Goal: Navigation & Orientation: Find specific page/section

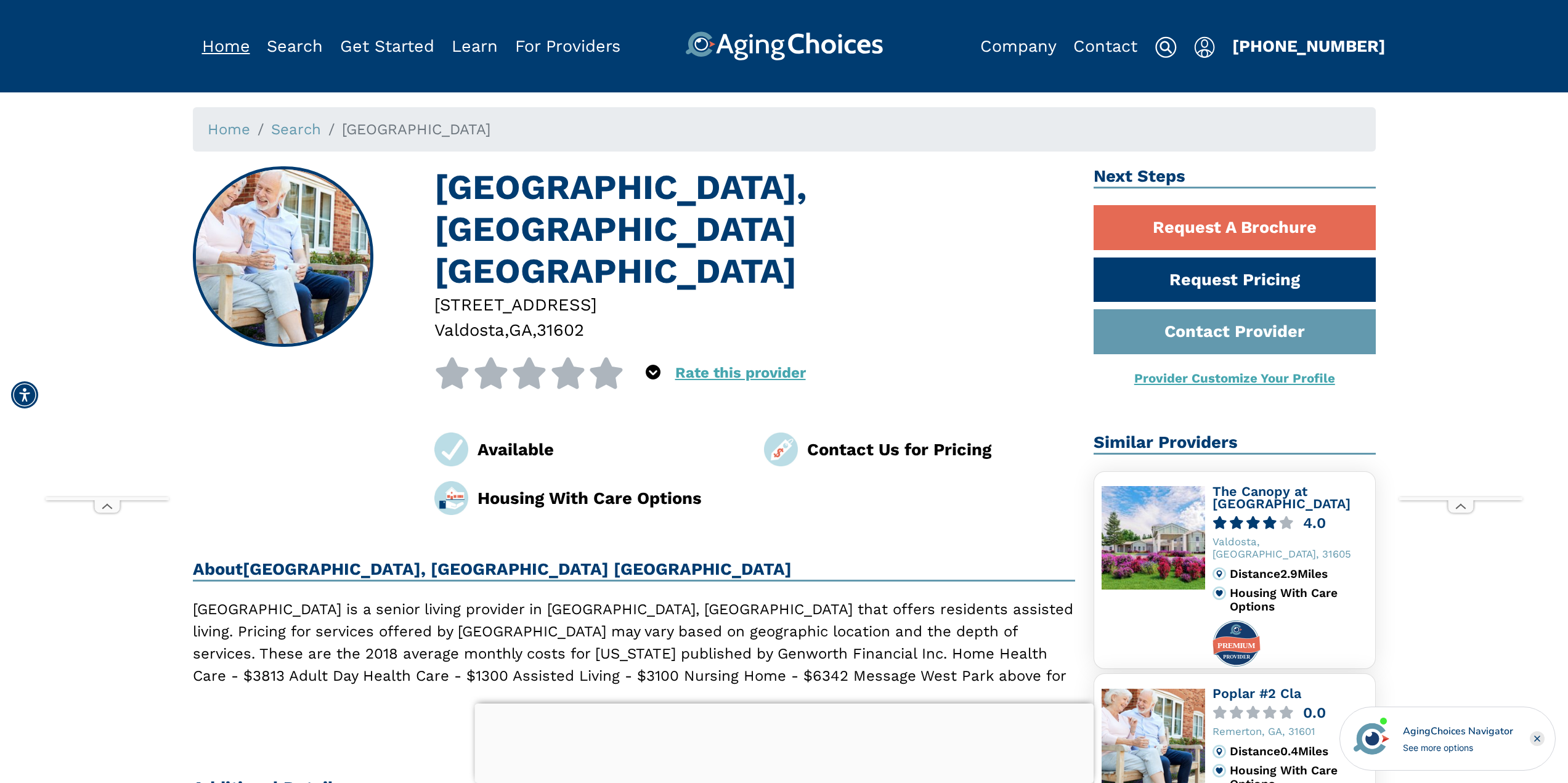
click at [220, 40] on link "Home" at bounding box center [226, 47] width 48 height 20
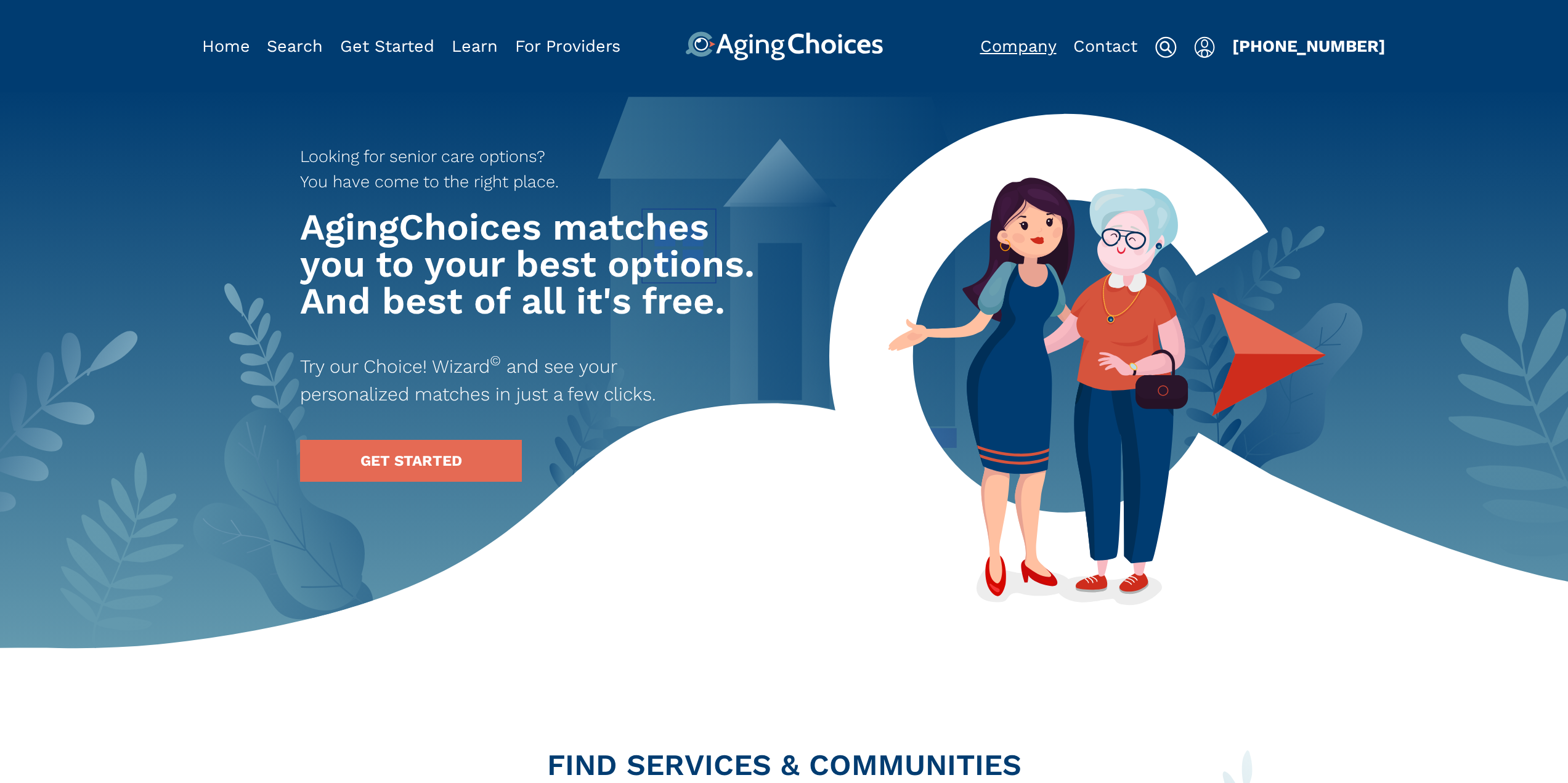
click at [1011, 40] on link "Company" at bounding box center [1019, 47] width 77 height 20
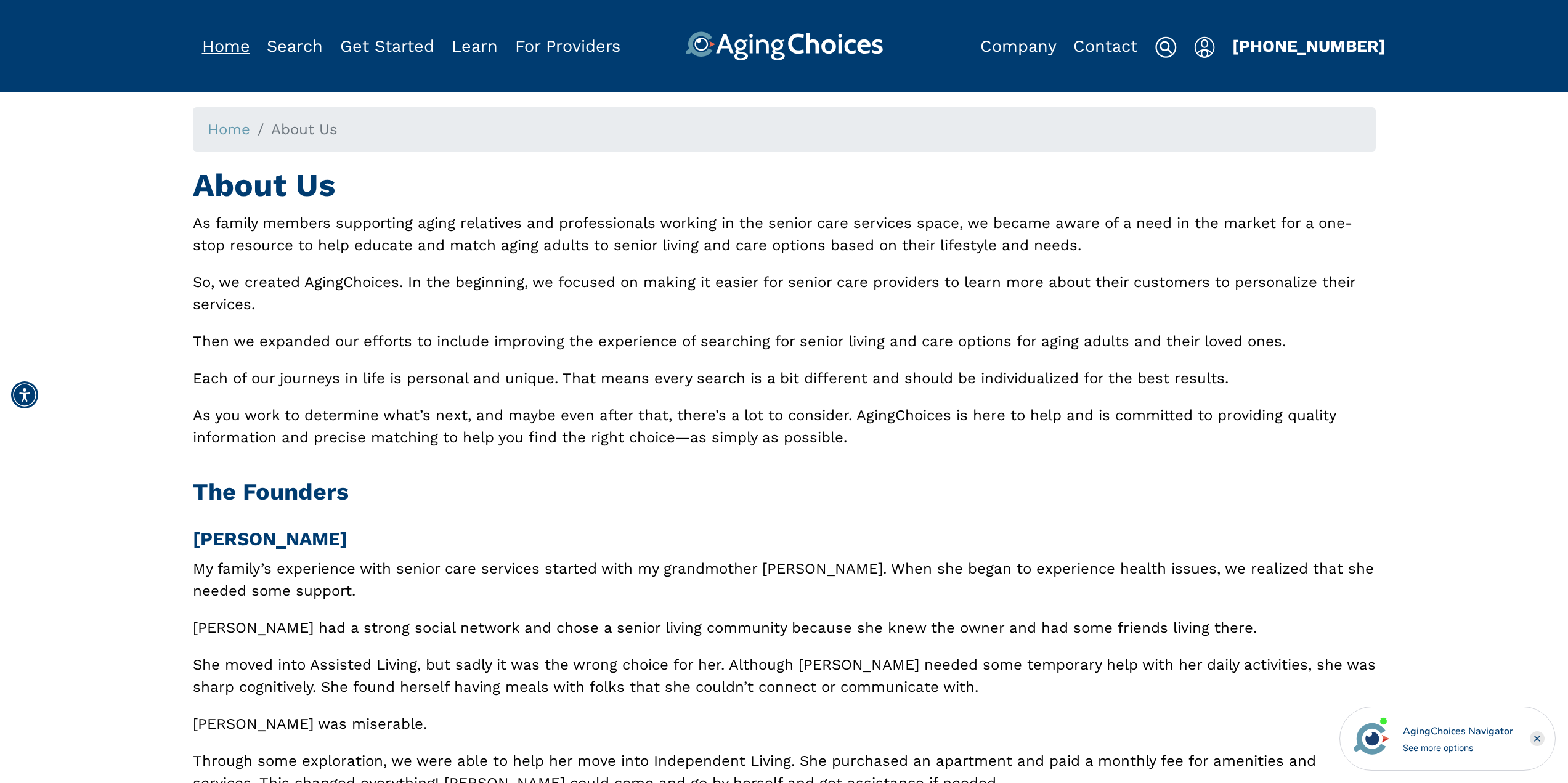
click at [248, 42] on link "Home" at bounding box center [226, 47] width 48 height 20
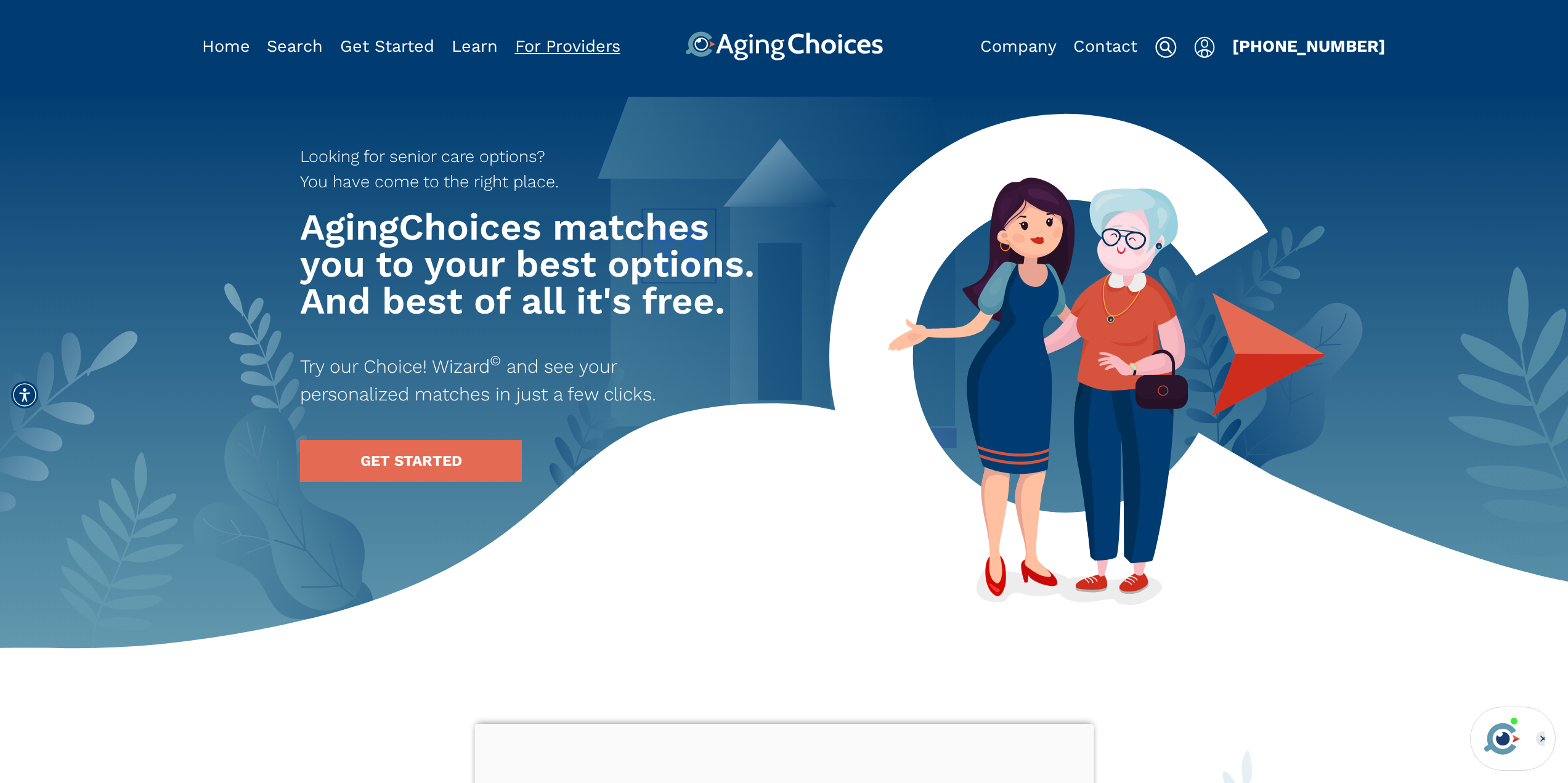
click at [575, 45] on link "For Providers" at bounding box center [567, 47] width 105 height 20
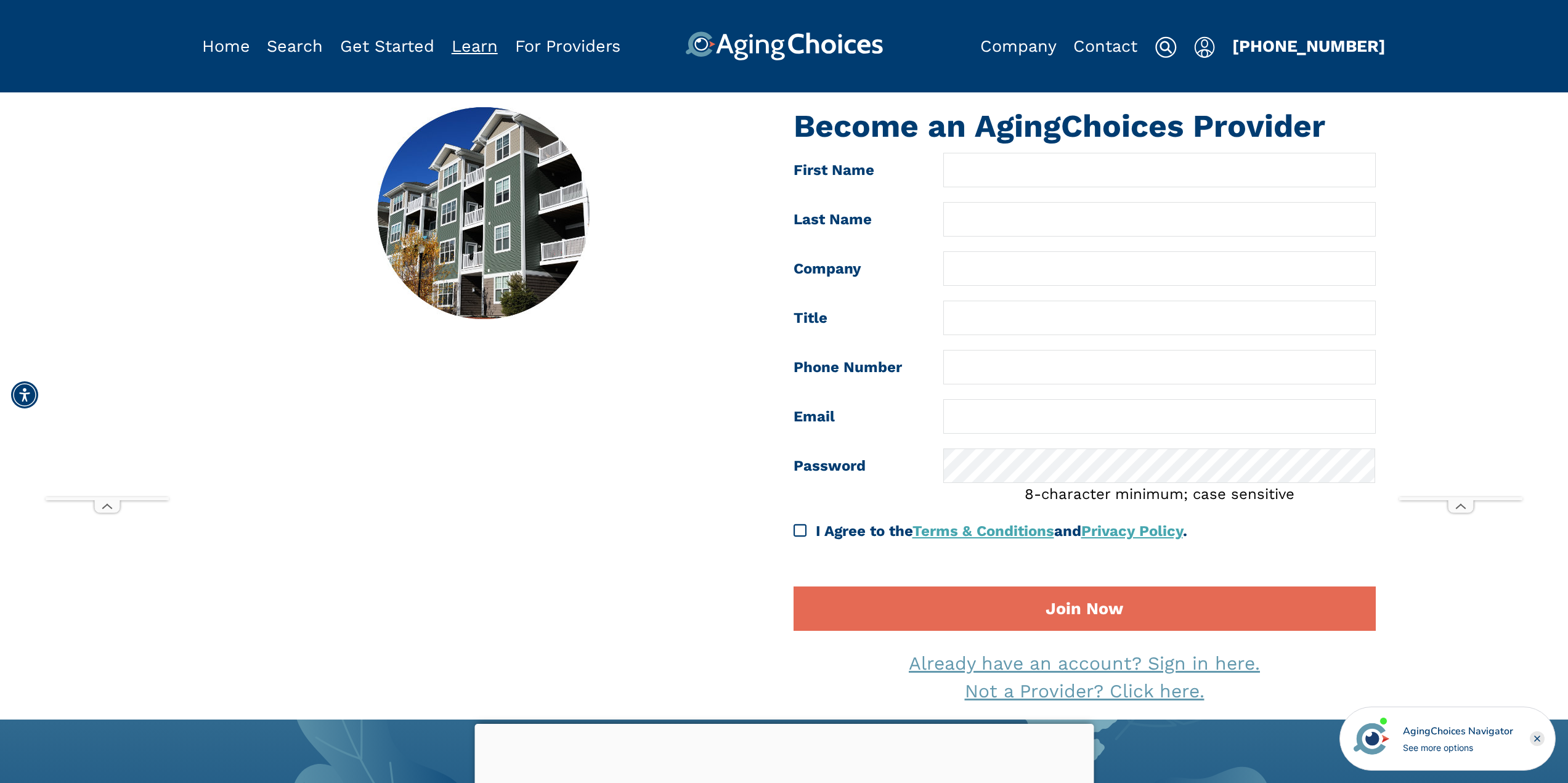
click at [494, 45] on link "Learn" at bounding box center [475, 47] width 47 height 20
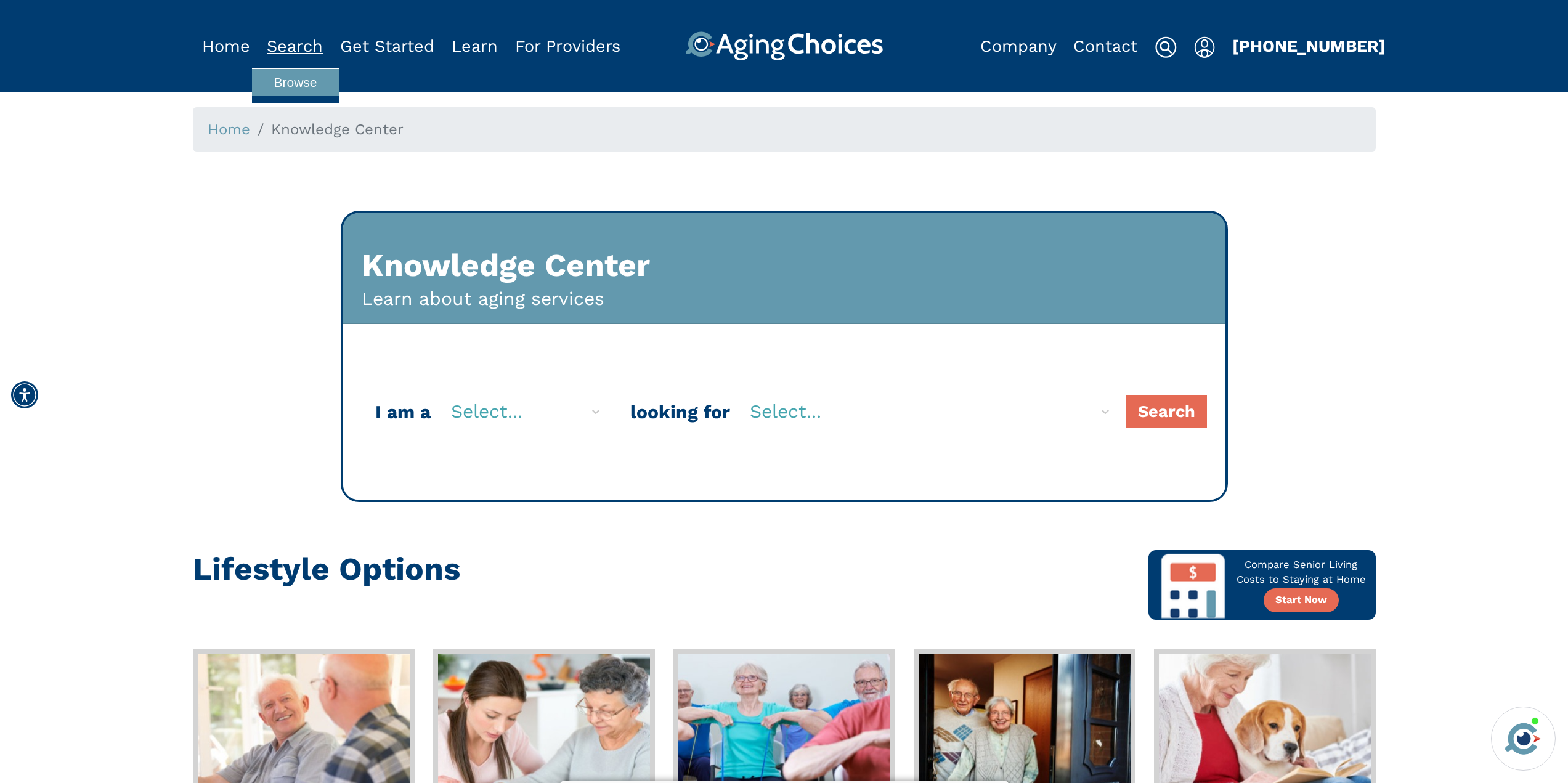
click at [294, 45] on link "Search" at bounding box center [295, 47] width 56 height 20
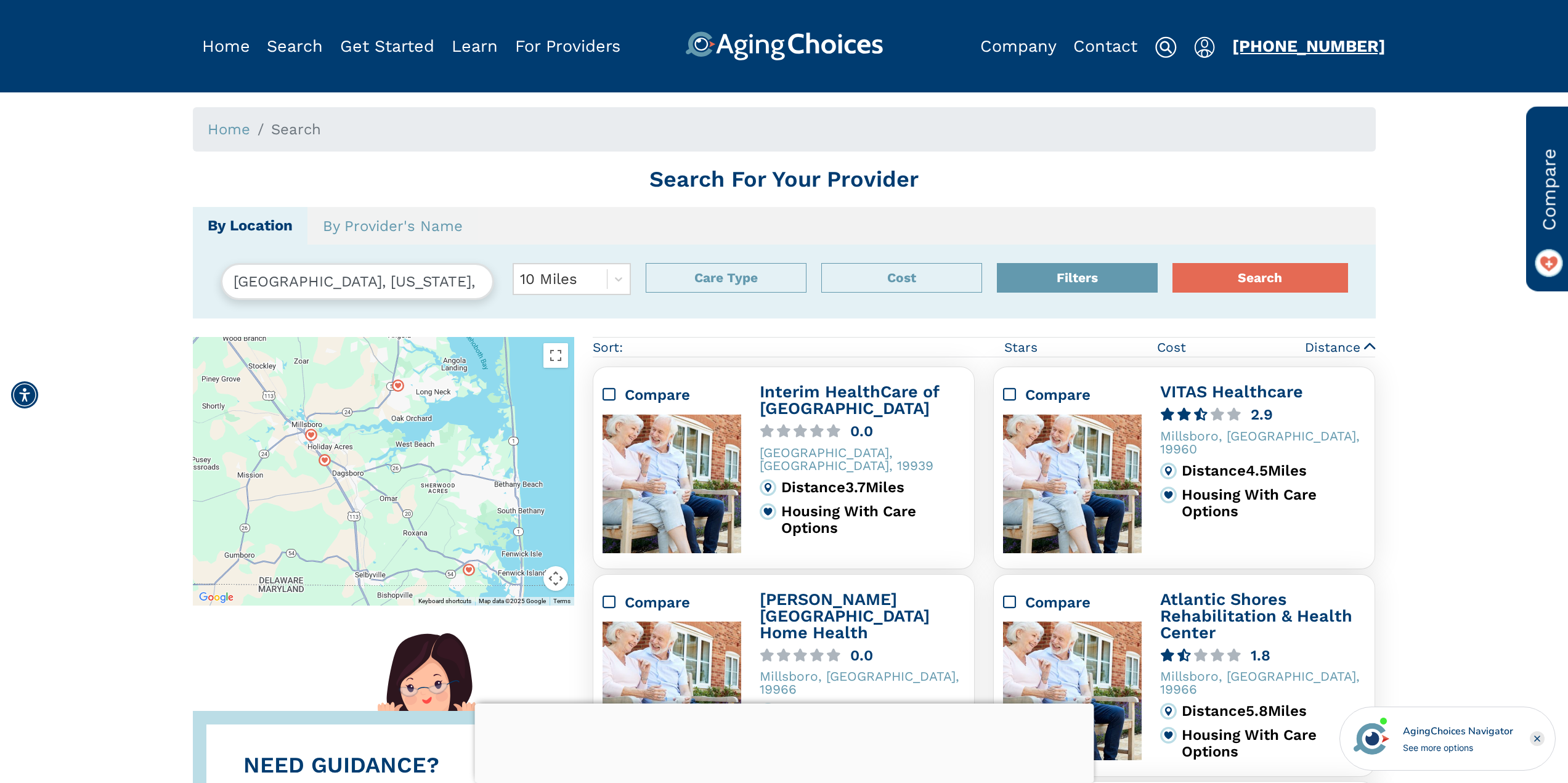
click at [1301, 37] on link "[PHONE_NUMBER]" at bounding box center [1309, 47] width 154 height 20
